Goal: Check status: Check status

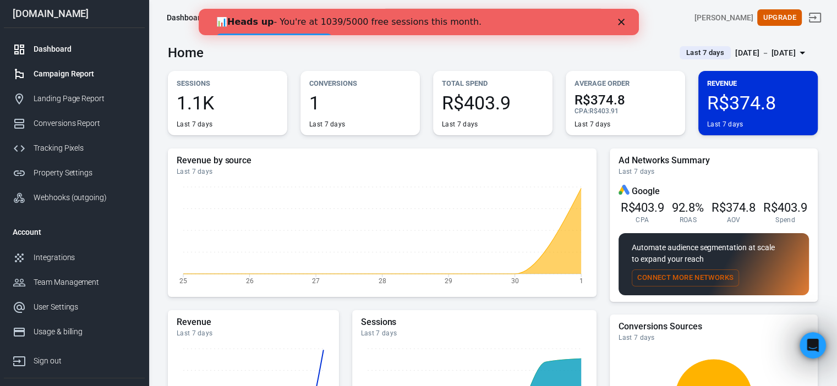
click at [77, 77] on div "Campaign Report" at bounding box center [85, 74] width 102 height 12
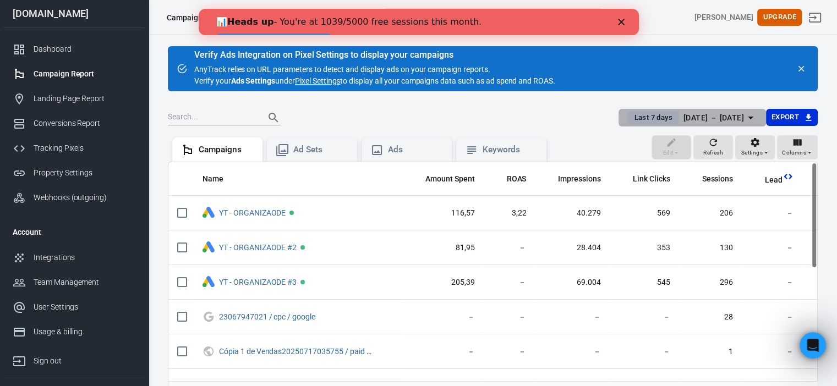
click at [654, 112] on span "Last 7 days" at bounding box center [653, 117] width 47 height 11
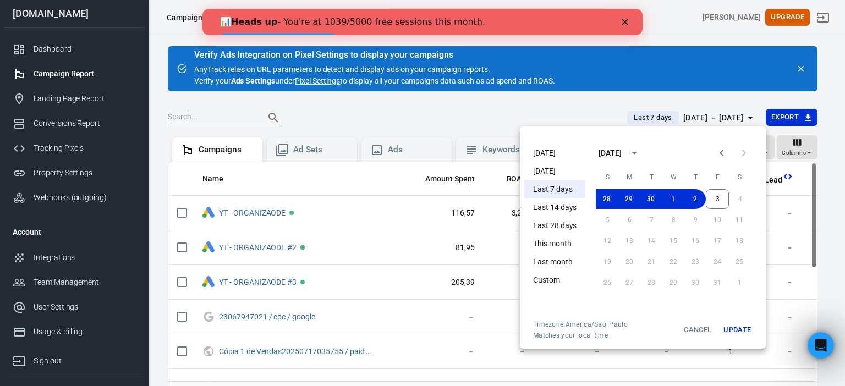
click at [540, 170] on li "[DATE]" at bounding box center [555, 171] width 61 height 18
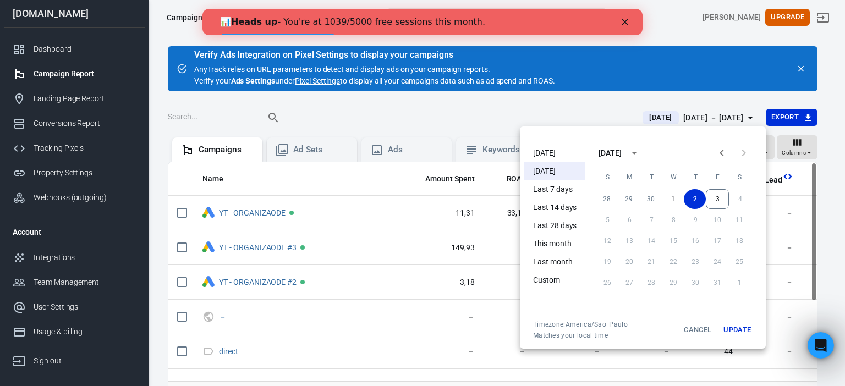
drag, startPoint x: 746, startPoint y: 330, endPoint x: 821, endPoint y: 231, distance: 124.9
click at [821, 231] on div "[DATE] [DATE] Last 7 days Last 14 days Last 28 days This month Last month Custo…" at bounding box center [422, 193] width 845 height 386
click at [821, 231] on div at bounding box center [422, 193] width 845 height 386
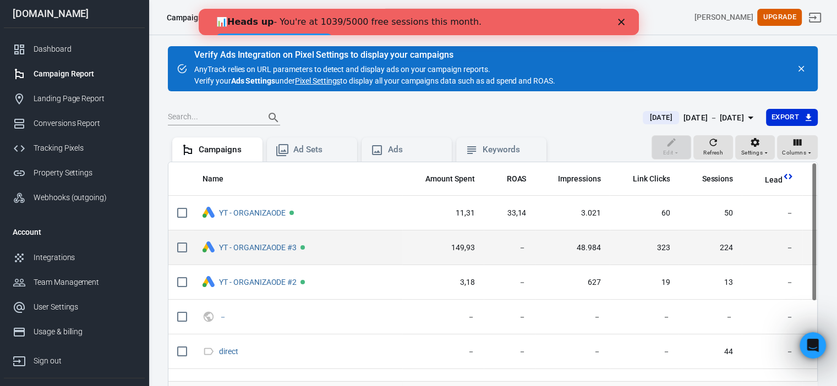
click at [687, 245] on span "224" at bounding box center [710, 248] width 46 height 11
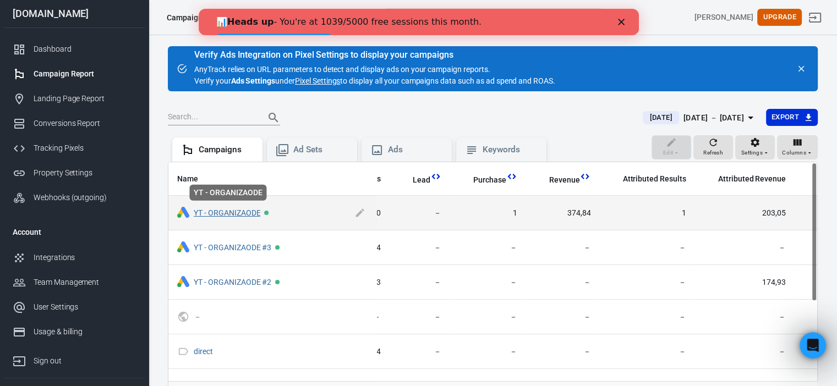
click at [250, 211] on link "YT - ORGANIZAODE" at bounding box center [227, 213] width 67 height 9
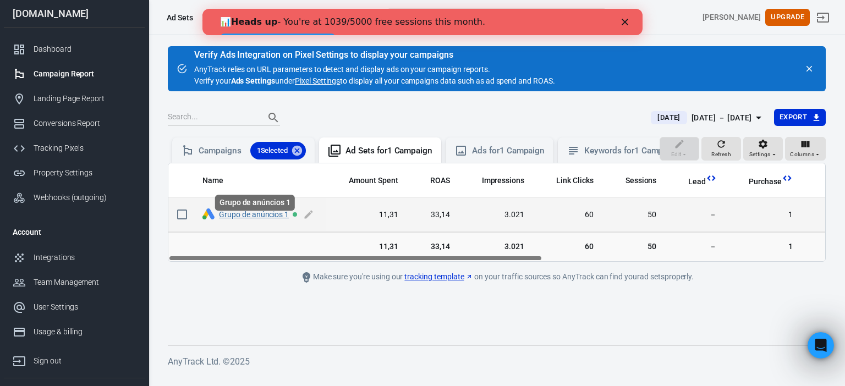
click at [277, 219] on link "Grupo de anúncios 1" at bounding box center [254, 214] width 70 height 9
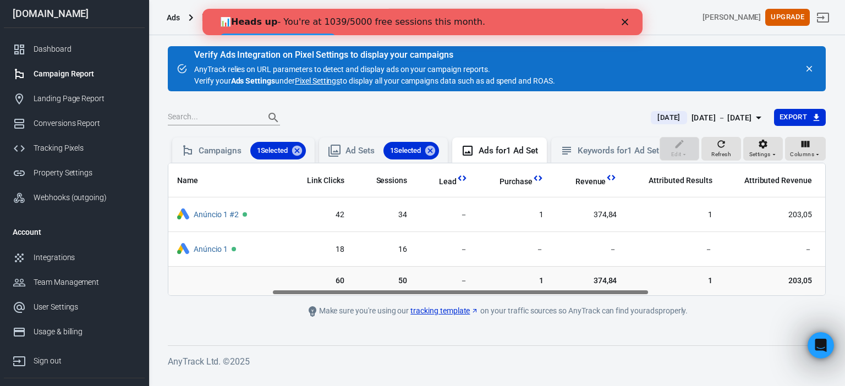
drag, startPoint x: 417, startPoint y: 301, endPoint x: 565, endPoint y: 292, distance: 148.3
click at [565, 292] on div "Name Amount Spent ROAS Impressions Link Clicks Sessions Lead Purchase Revenue A…" at bounding box center [497, 229] width 658 height 133
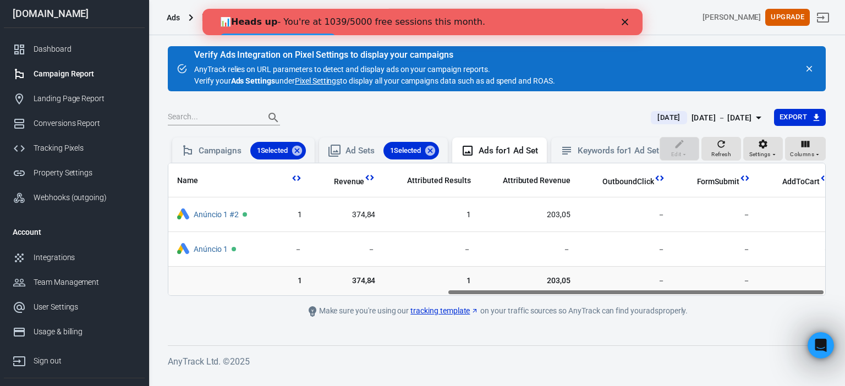
scroll to position [0, 485]
drag, startPoint x: 569, startPoint y: 302, endPoint x: 757, endPoint y: 301, distance: 188.2
click at [757, 296] on div "Name Amount Spent ROAS Impressions Link Clicks Sessions Lead Purchase Revenue A…" at bounding box center [496, 229] width 657 height 132
